Goal: Task Accomplishment & Management: Use online tool/utility

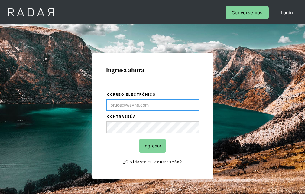
type input "[EMAIL_ADDRESS][PERSON_NAME][DOMAIN_NAME]"
click at [152, 145] on input "Ingresar" at bounding box center [152, 146] width 27 height 14
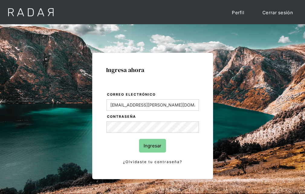
click at [152, 145] on input "Ingresar" at bounding box center [152, 146] width 27 height 14
